Goal: Task Accomplishment & Management: Manage account settings

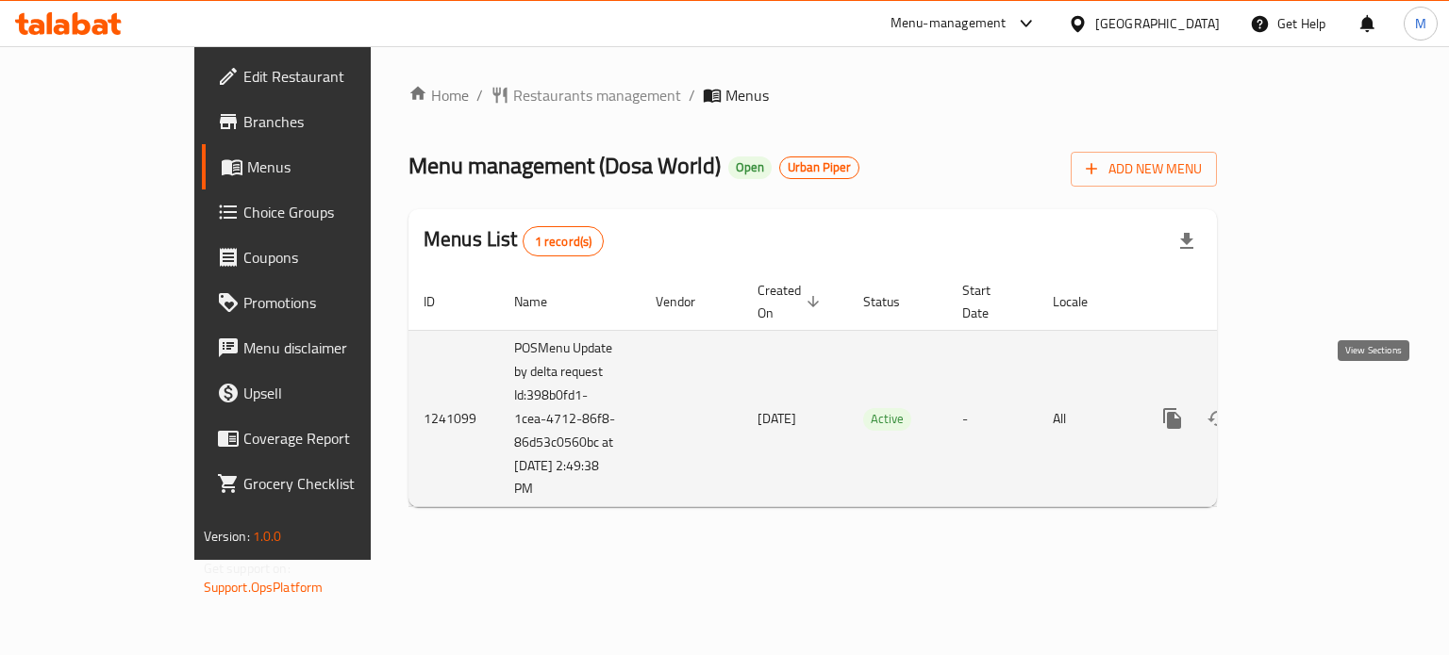
click at [1331, 398] on link "enhanced table" at bounding box center [1308, 418] width 45 height 45
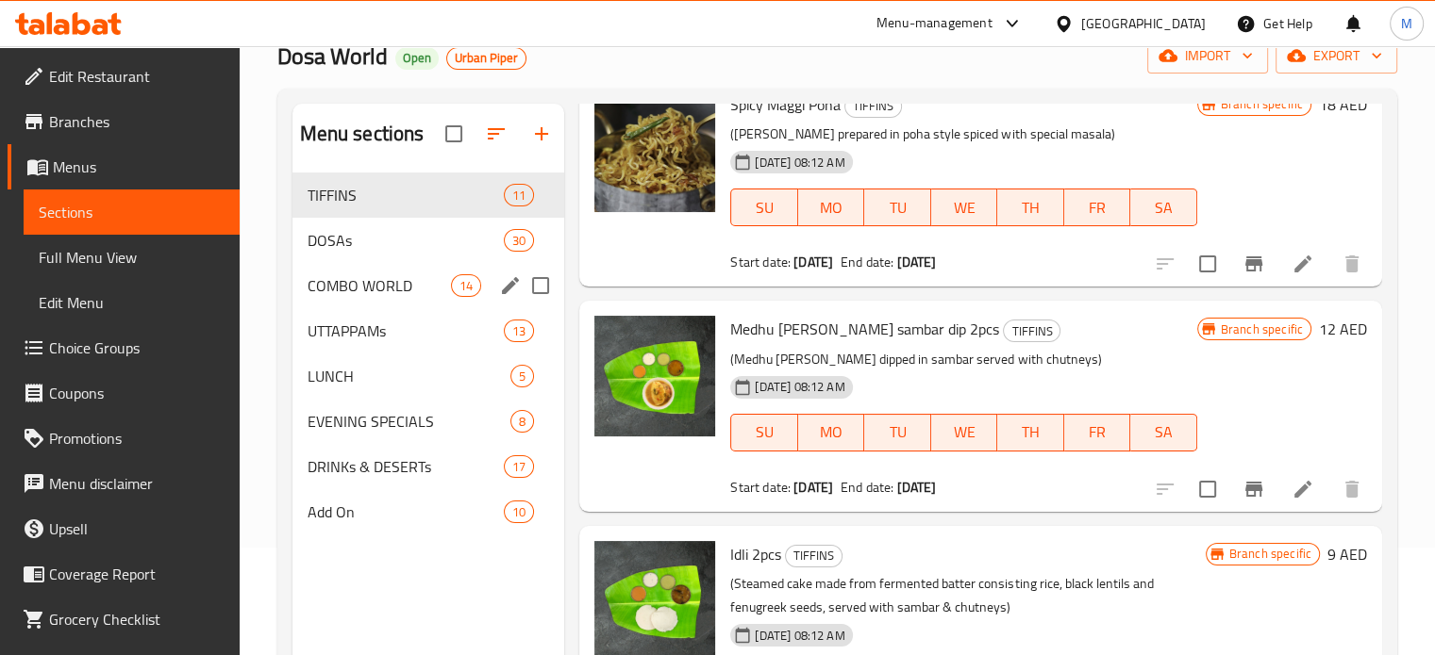
scroll to position [75, 0]
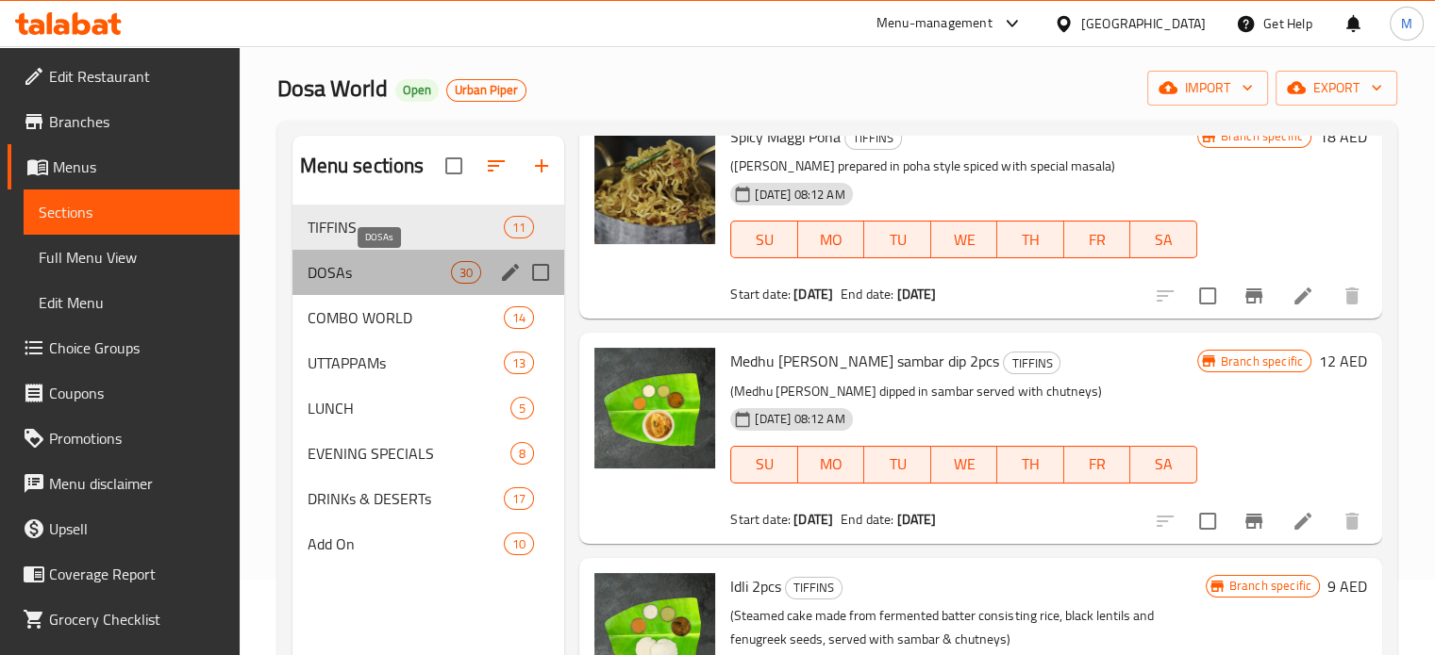
click at [364, 273] on span "DOSAs" at bounding box center [379, 272] width 144 height 23
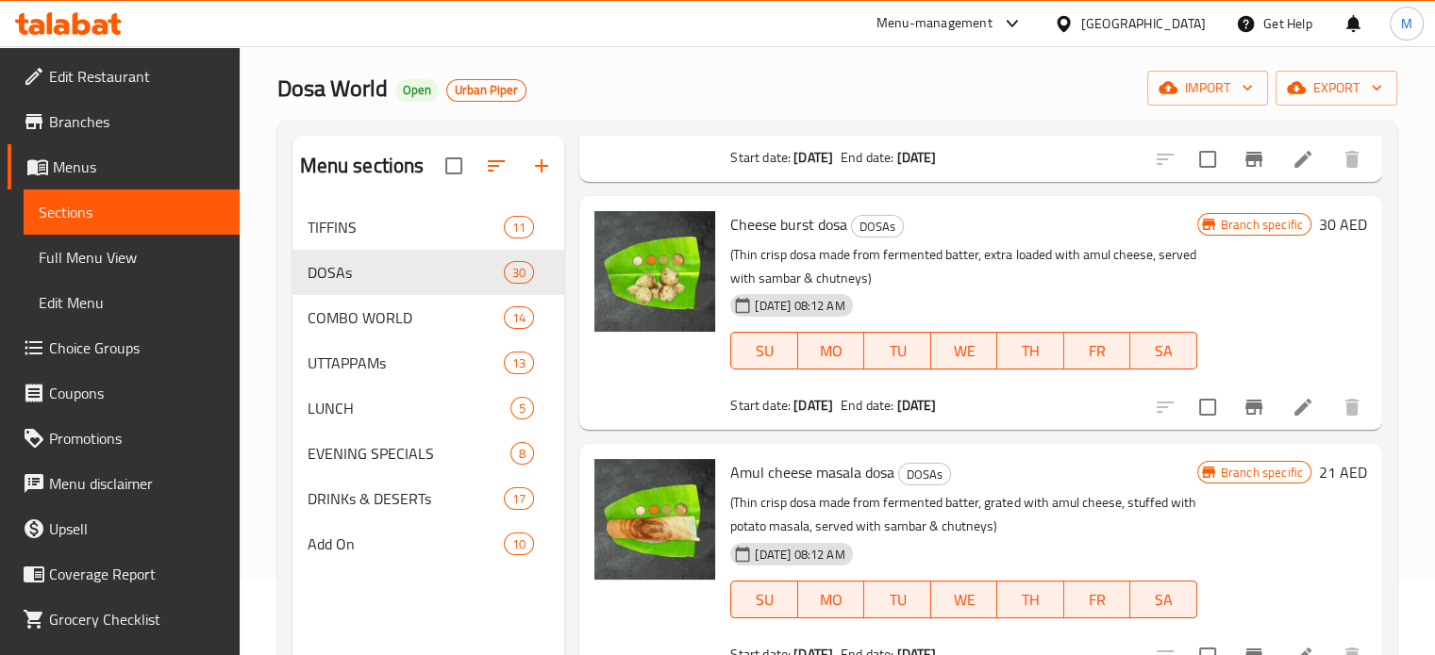
scroll to position [472, 0]
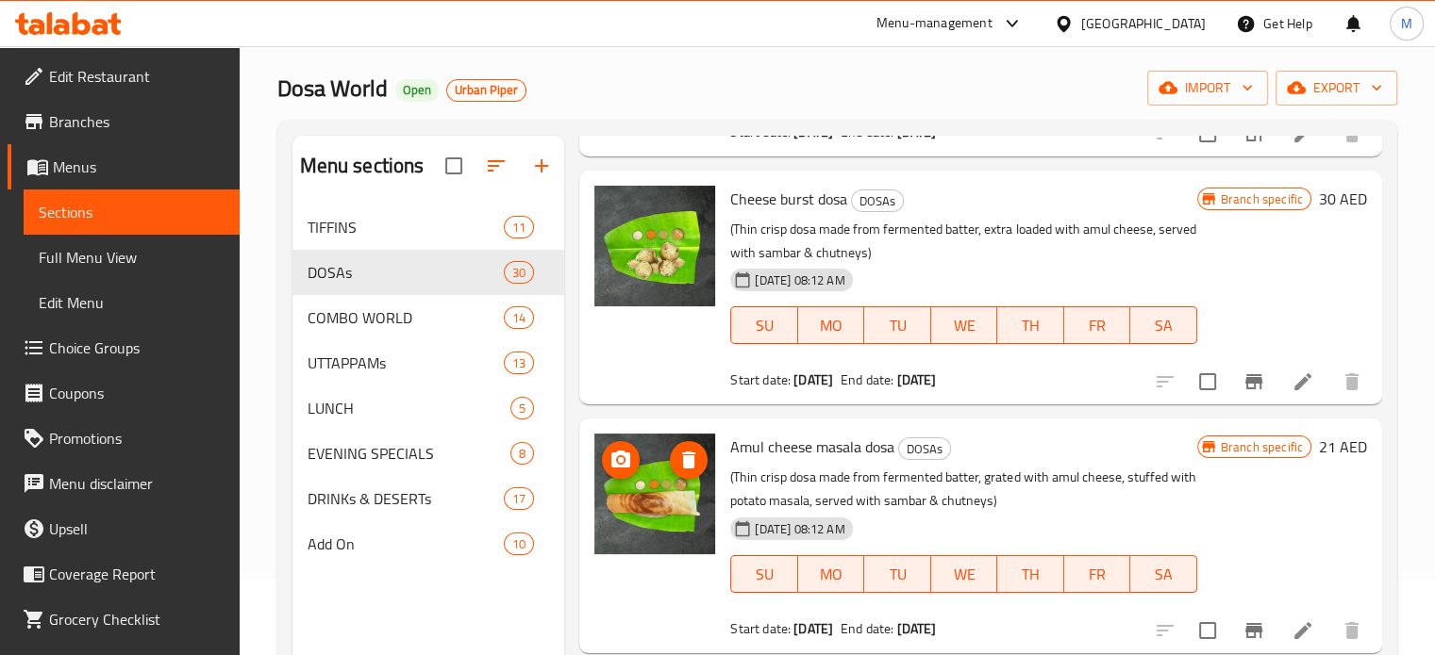
click at [626, 477] on button "upload picture" at bounding box center [621, 460] width 38 height 38
click at [653, 512] on img at bounding box center [654, 494] width 121 height 121
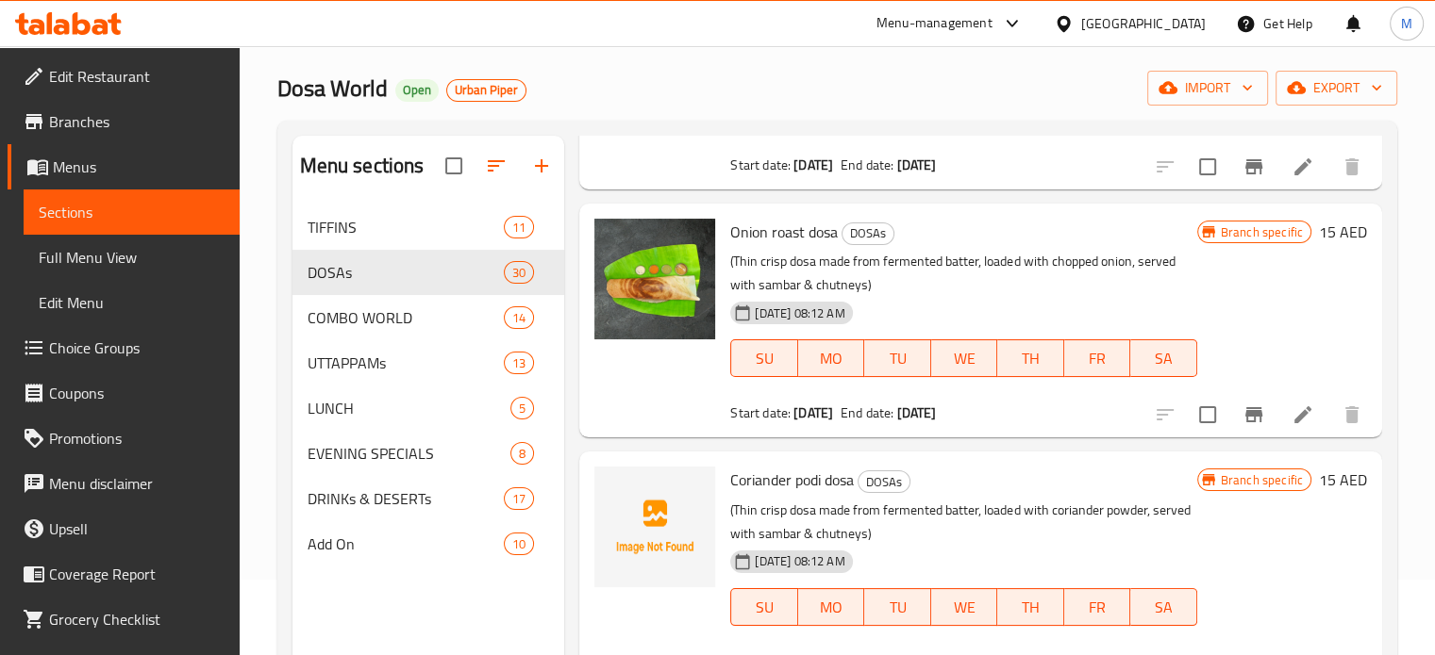
scroll to position [943, 0]
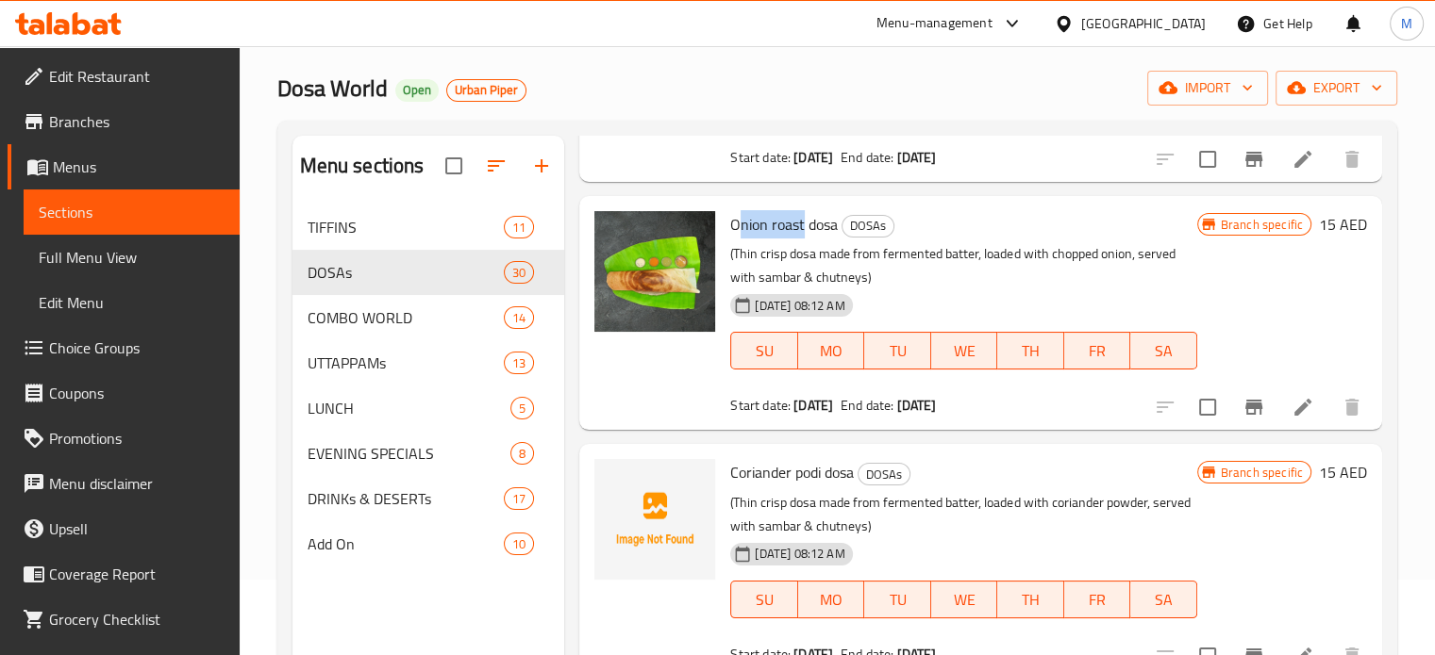
drag, startPoint x: 739, startPoint y: 234, endPoint x: 802, endPoint y: 231, distance: 62.3
click at [802, 231] on span "Onion roast dosa" at bounding box center [784, 224] width 108 height 28
click at [626, 370] on div at bounding box center [655, 313] width 136 height 219
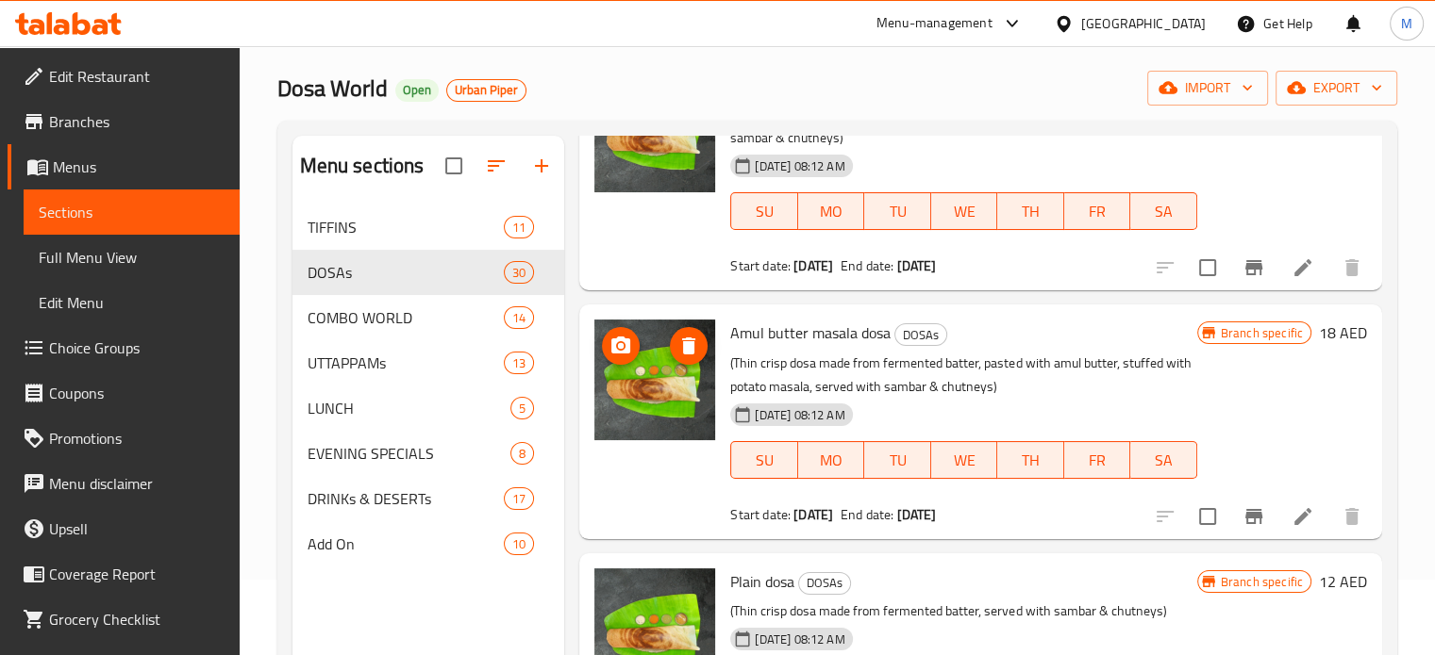
scroll to position [4999, 0]
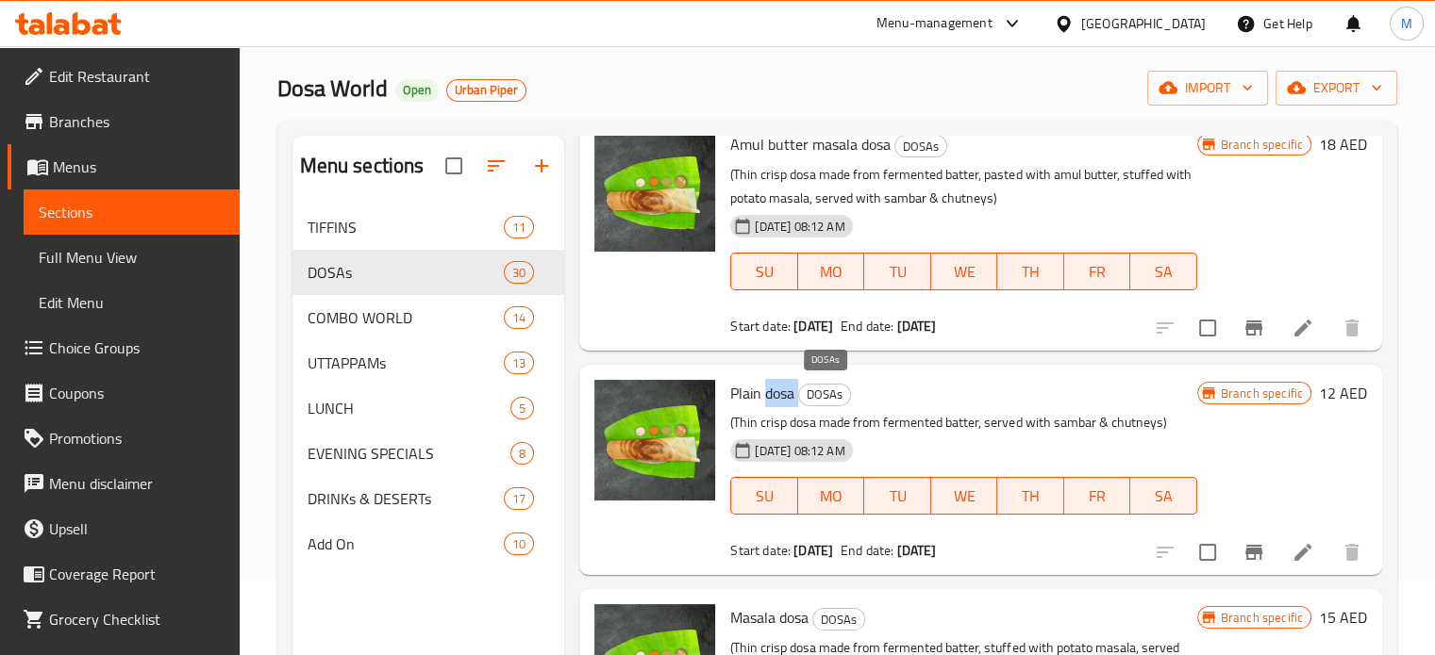
drag, startPoint x: 765, startPoint y: 391, endPoint x: 800, endPoint y: 390, distance: 34.9
click at [800, 390] on h6 "Plain dosa DOSAs" at bounding box center [963, 393] width 466 height 26
copy h6 "dosa"
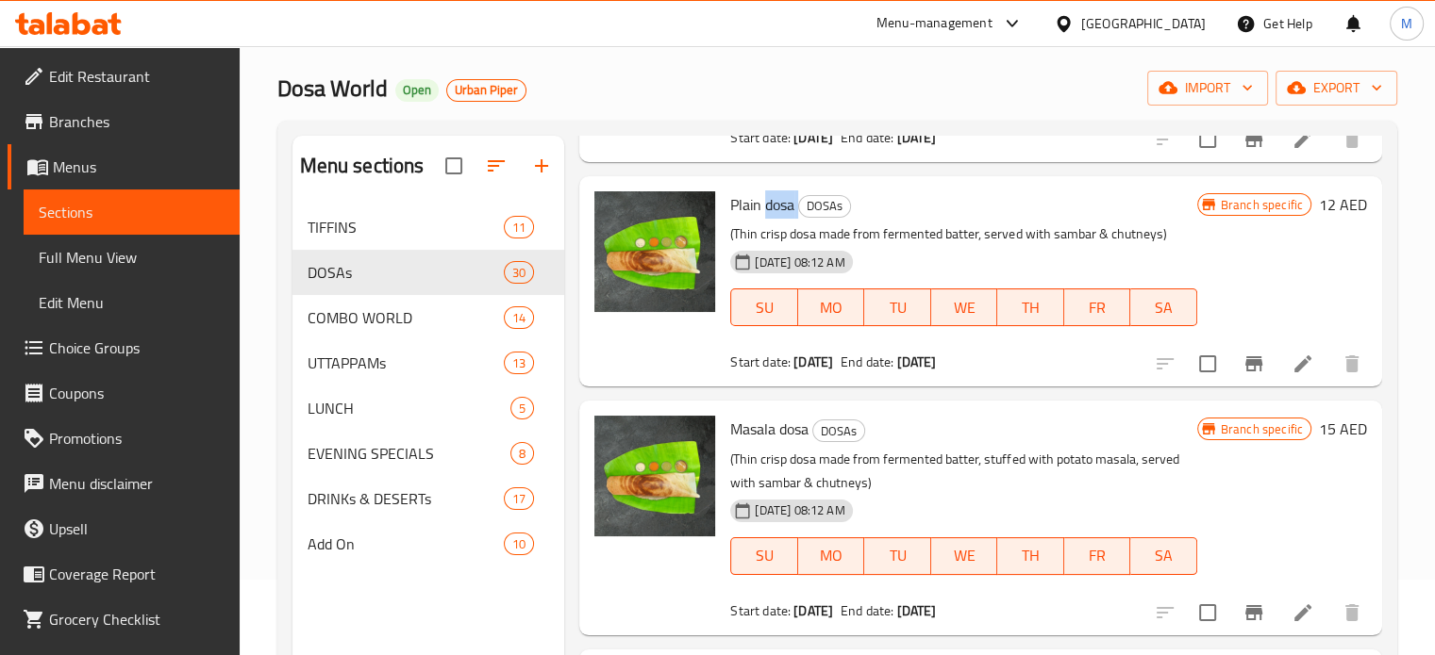
scroll to position [0, 0]
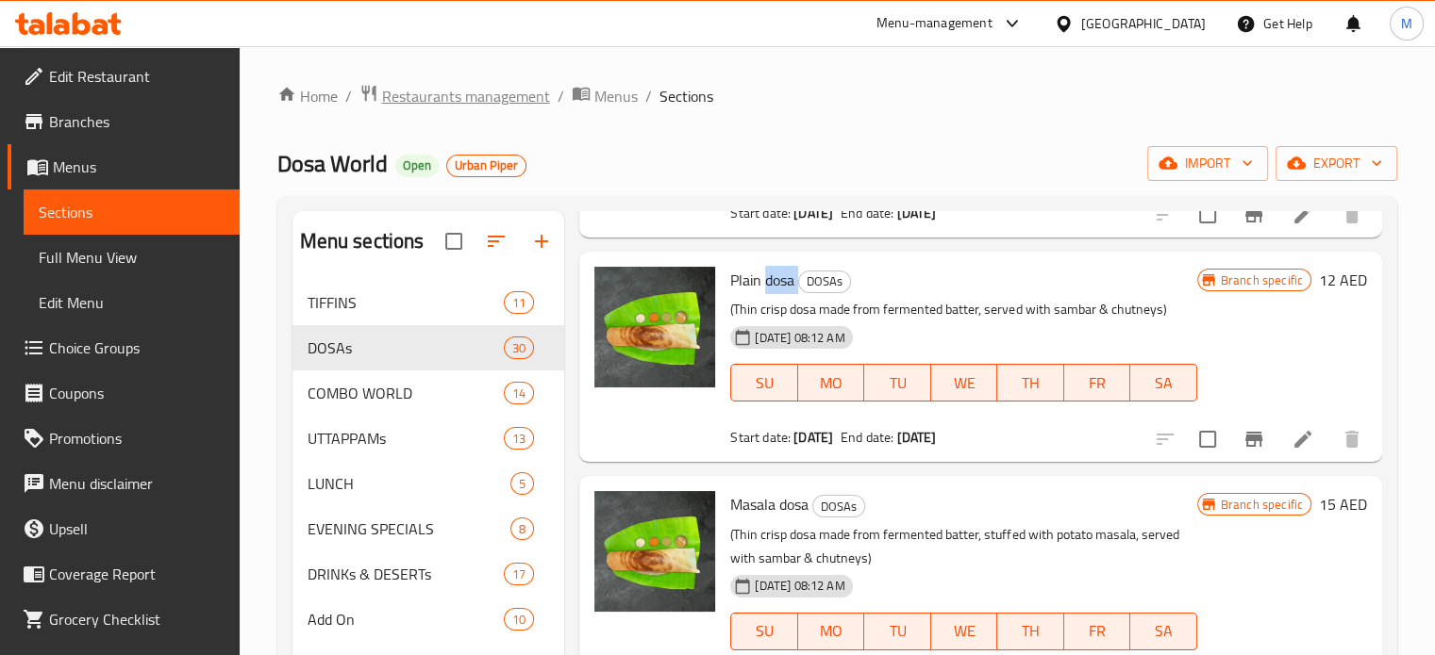
click at [443, 95] on span "Restaurants management" at bounding box center [466, 96] width 168 height 23
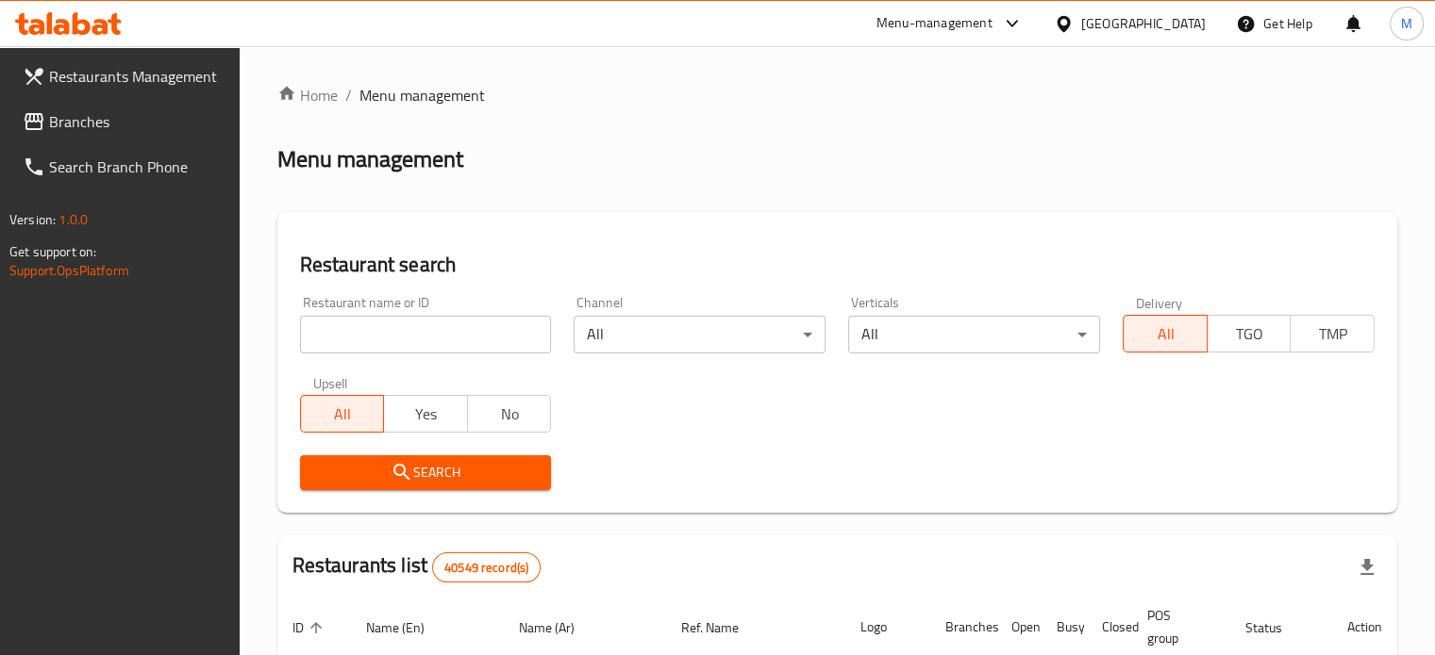
click at [60, 133] on span "Branches" at bounding box center [136, 121] width 175 height 23
